Goal: Transaction & Acquisition: Purchase product/service

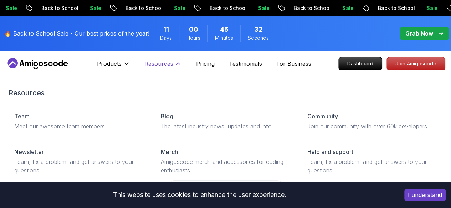
click at [160, 64] on p "Resources" at bounding box center [158, 64] width 29 height 9
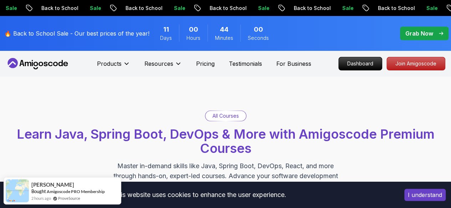
click at [421, 35] on p "Grab Now" at bounding box center [419, 33] width 28 height 9
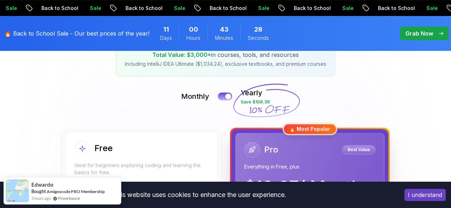
scroll to position [132, 0]
click at [221, 100] on button at bounding box center [224, 97] width 15 height 8
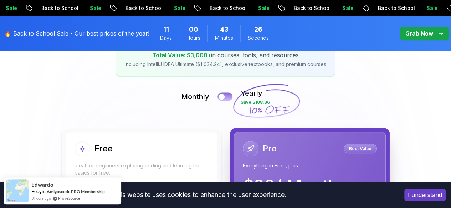
click at [221, 100] on button at bounding box center [224, 97] width 15 height 8
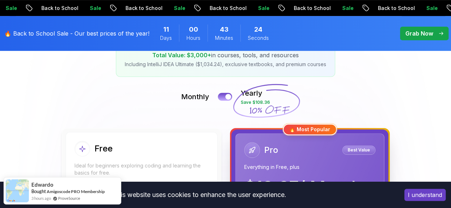
click at [258, 102] on icon at bounding box center [266, 101] width 68 height 63
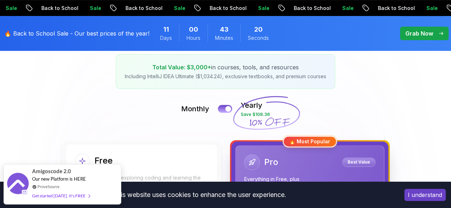
scroll to position [119, 0]
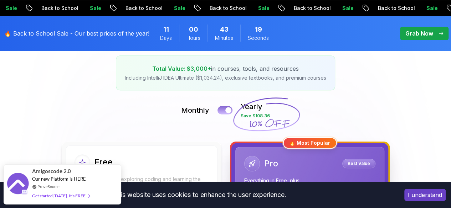
click at [227, 112] on div at bounding box center [228, 111] width 6 height 6
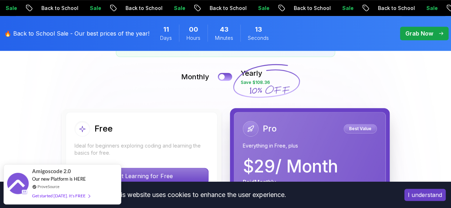
scroll to position [152, 0]
click at [222, 76] on div at bounding box center [221, 77] width 6 height 6
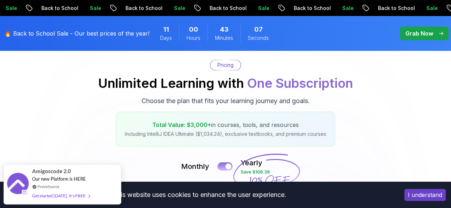
scroll to position [0, 0]
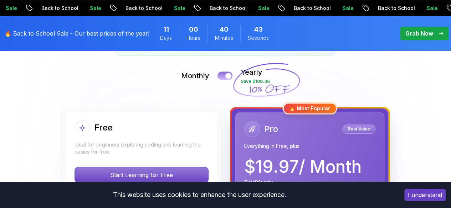
click at [222, 76] on button at bounding box center [224, 76] width 15 height 8
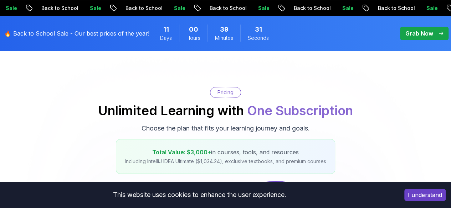
scroll to position [30, 0]
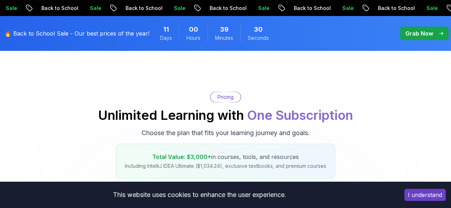
click at [413, 35] on p "Grab Now" at bounding box center [419, 33] width 28 height 9
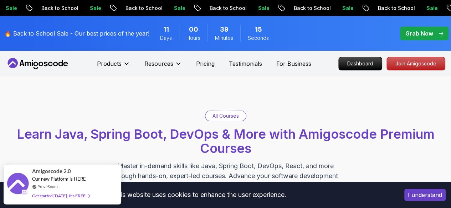
click at [428, 37] on p "Grab Now" at bounding box center [419, 33] width 28 height 9
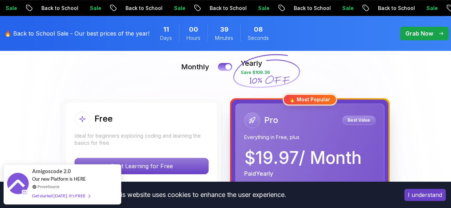
scroll to position [161, 0]
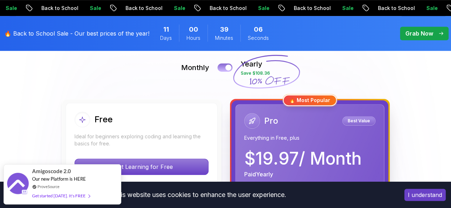
click at [229, 70] on div at bounding box center [228, 68] width 6 height 6
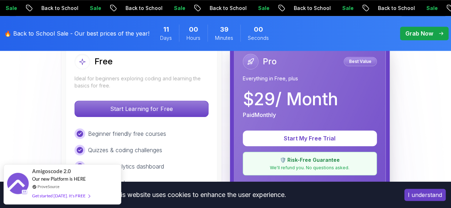
scroll to position [219, 0]
